Goal: Information Seeking & Learning: Find specific page/section

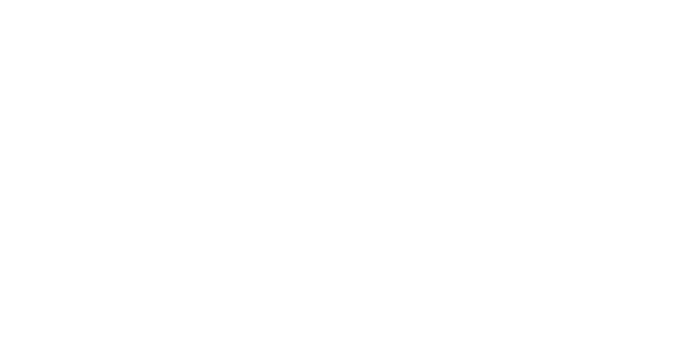
select select "en"
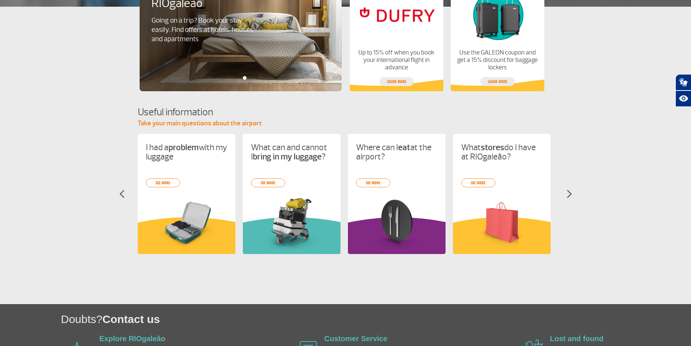
scroll to position [212, 0]
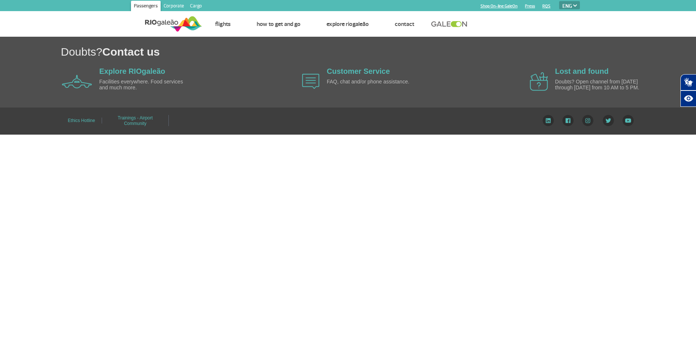
select select "en"
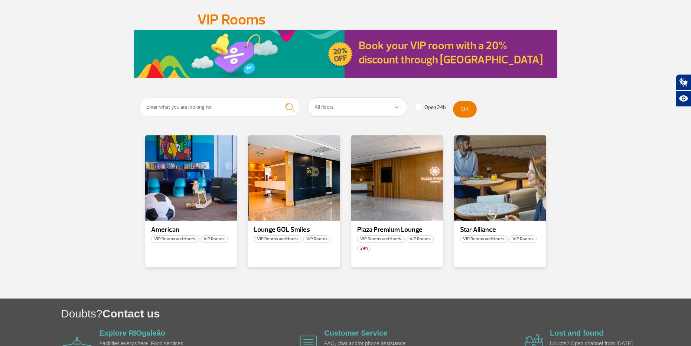
scroll to position [32, 0]
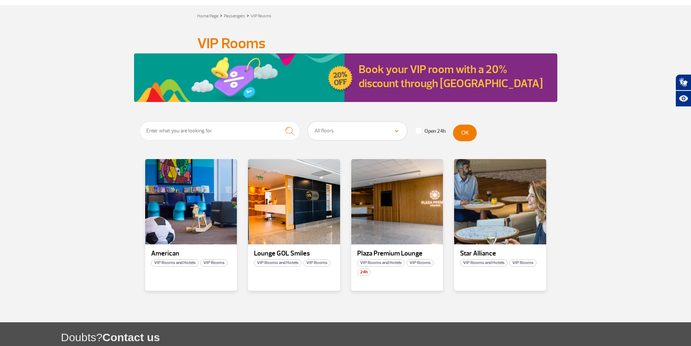
click at [591, 281] on section "All floors Public Area (Before Security Inspection/X-Ray) Public Area Arrivals …" at bounding box center [345, 221] width 691 height 201
click at [588, 82] on div "Book your VIP room with a 20% discount through [GEOGRAPHIC_DATA]" at bounding box center [345, 77] width 691 height 49
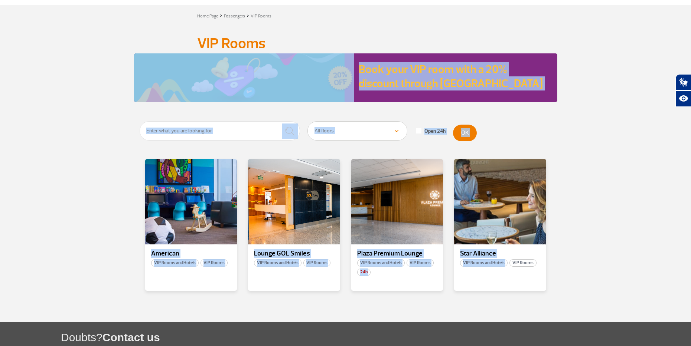
drag, startPoint x: 593, startPoint y: 34, endPoint x: 511, endPoint y: 301, distance: 279.7
click at [511, 301] on app-paragraphs "VIP Rooms VIP Rooms Book your VIP room with a 20% discount through GaleON All f…" at bounding box center [345, 174] width 691 height 296
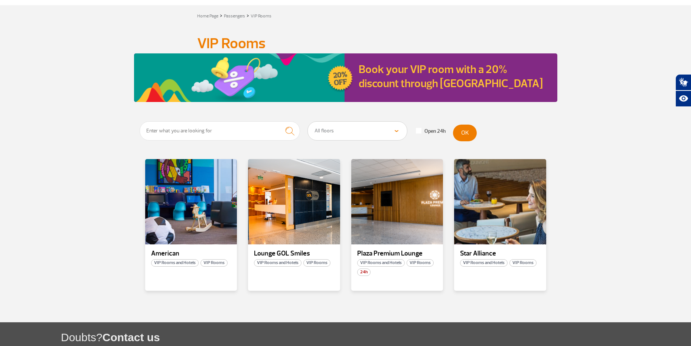
click at [620, 263] on section "All floors Public Area (Before Security Inspection/X-Ray) Public Area Arrivals …" at bounding box center [345, 221] width 691 height 201
drag, startPoint x: 211, startPoint y: 216, endPoint x: 177, endPoint y: 174, distance: 54.6
drag, startPoint x: 177, startPoint y: 174, endPoint x: 590, endPoint y: 212, distance: 414.7
click at [593, 212] on section "All floors Public Area (Before Security Inspection/X-Ray) Public Area Arrivals …" at bounding box center [345, 221] width 691 height 201
click at [506, 192] on div at bounding box center [500, 201] width 94 height 87
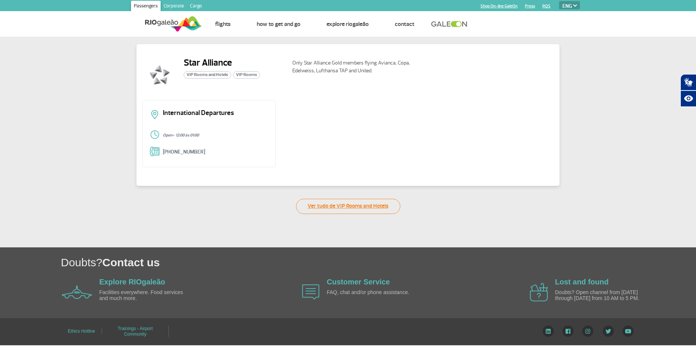
click at [323, 208] on link "Ver tudo de VIP Rooms and Hotels" at bounding box center [348, 206] width 104 height 15
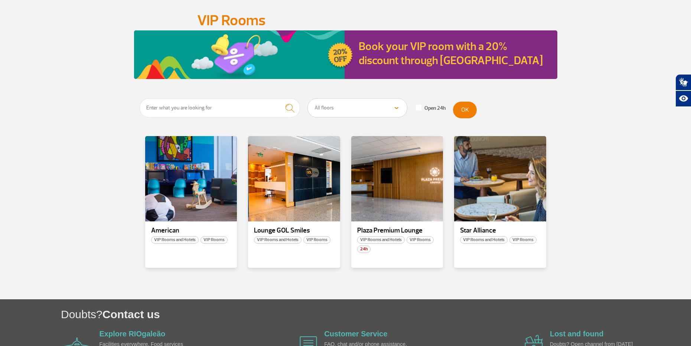
scroll to position [32, 0]
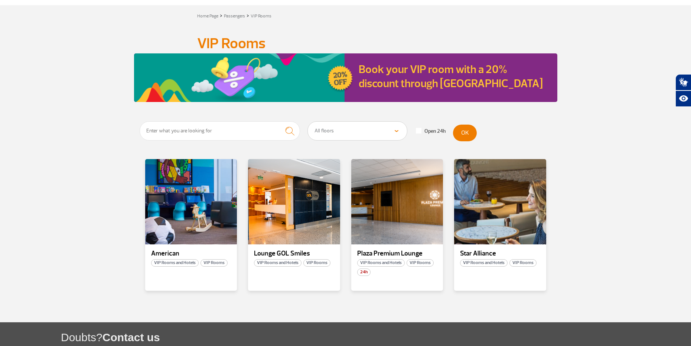
drag, startPoint x: 544, startPoint y: 135, endPoint x: 536, endPoint y: 108, distance: 28.2
click at [544, 135] on form "All floors Public Area (Before Security Inspection/X-Ray) Public Area Arrivals …" at bounding box center [346, 132] width 412 height 23
click at [297, 200] on div at bounding box center [294, 201] width 94 height 87
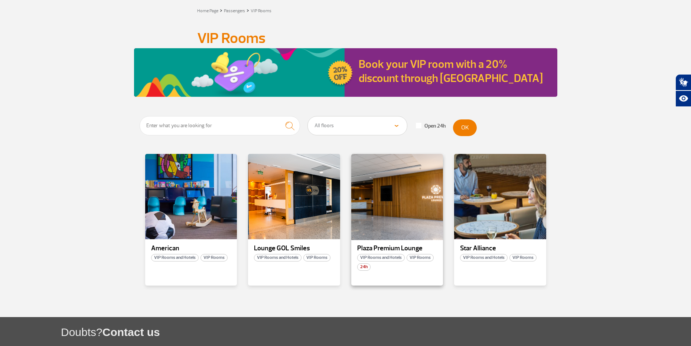
scroll to position [37, 0]
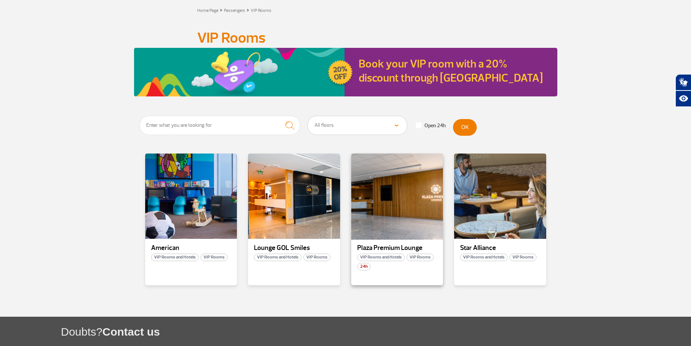
click at [417, 186] on div at bounding box center [397, 196] width 94 height 87
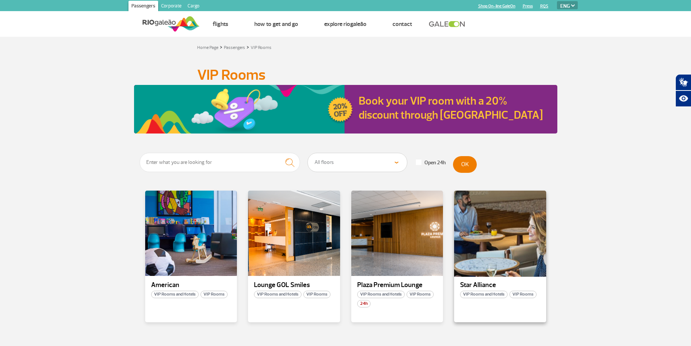
click at [508, 243] on div at bounding box center [500, 233] width 94 height 87
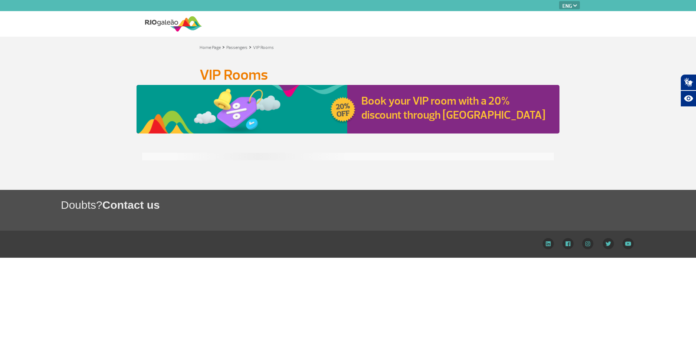
select select "en"
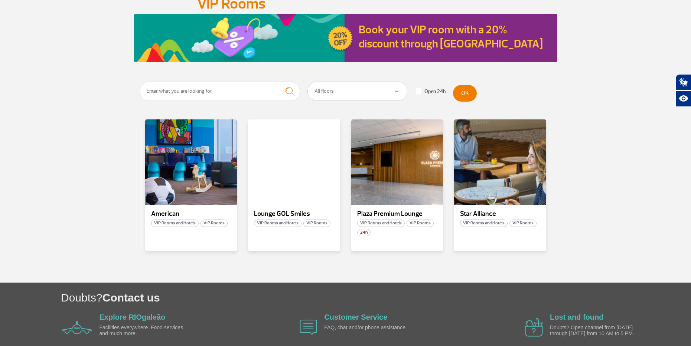
scroll to position [74, 0]
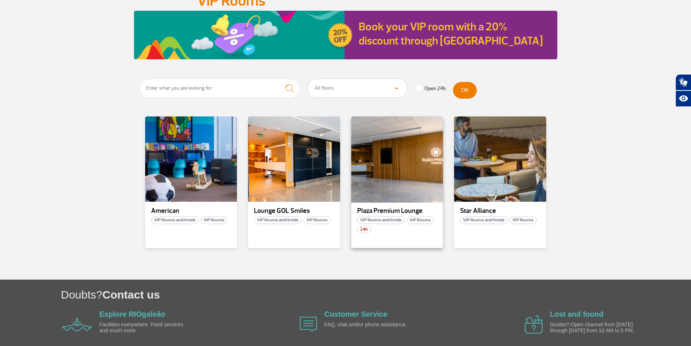
drag, startPoint x: 416, startPoint y: 157, endPoint x: 380, endPoint y: 200, distance: 56.9
drag, startPoint x: 380, startPoint y: 200, endPoint x: 383, endPoint y: 211, distance: 10.8
drag, startPoint x: 383, startPoint y: 211, endPoint x: 377, endPoint y: 151, distance: 60.1
click at [377, 151] on div at bounding box center [397, 159] width 94 height 87
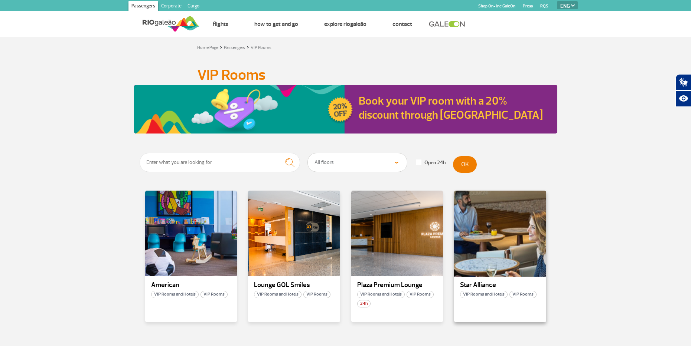
click at [508, 238] on div at bounding box center [500, 233] width 94 height 87
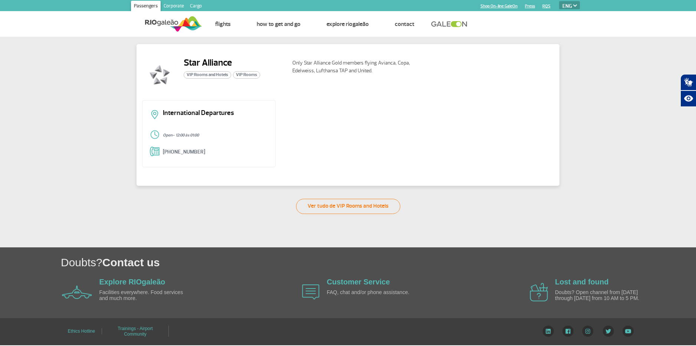
drag, startPoint x: 204, startPoint y: 136, endPoint x: 154, endPoint y: 134, distance: 50.1
click at [154, 134] on div "Open - 12:00 às 01:00" at bounding box center [209, 135] width 118 height 11
click at [209, 140] on div "Open - 12:00 às 01:00" at bounding box center [209, 135] width 118 height 11
drag, startPoint x: 207, startPoint y: 136, endPoint x: 156, endPoint y: 133, distance: 50.9
click at [157, 133] on div "Open - 12:00 às 01:00" at bounding box center [209, 135] width 118 height 11
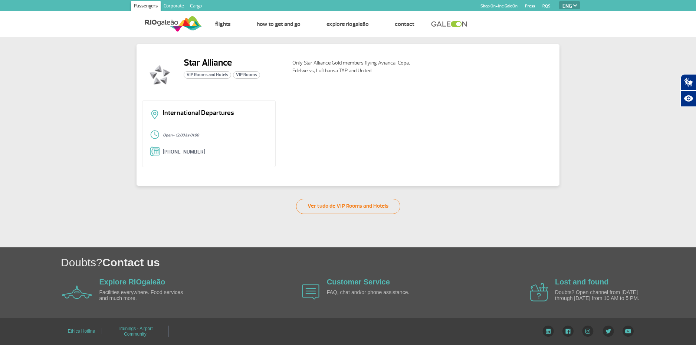
click at [219, 143] on div "International Departures Open - 12:00 às 01:00 +55 (21) 3398-4121" at bounding box center [209, 133] width 134 height 67
click at [192, 133] on p "Open - 12:00 às 01:00" at bounding box center [215, 135] width 105 height 4
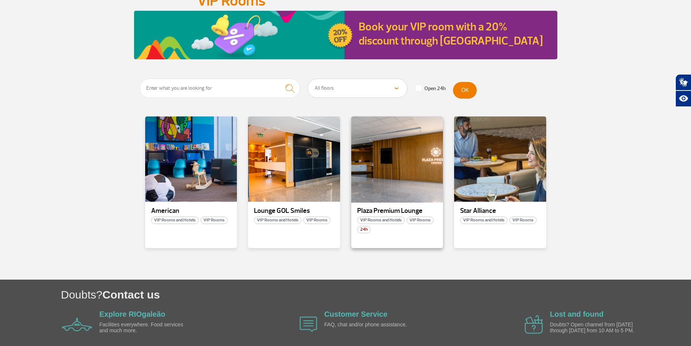
click at [419, 163] on div at bounding box center [397, 159] width 94 height 87
